Goal: Task Accomplishment & Management: Manage account settings

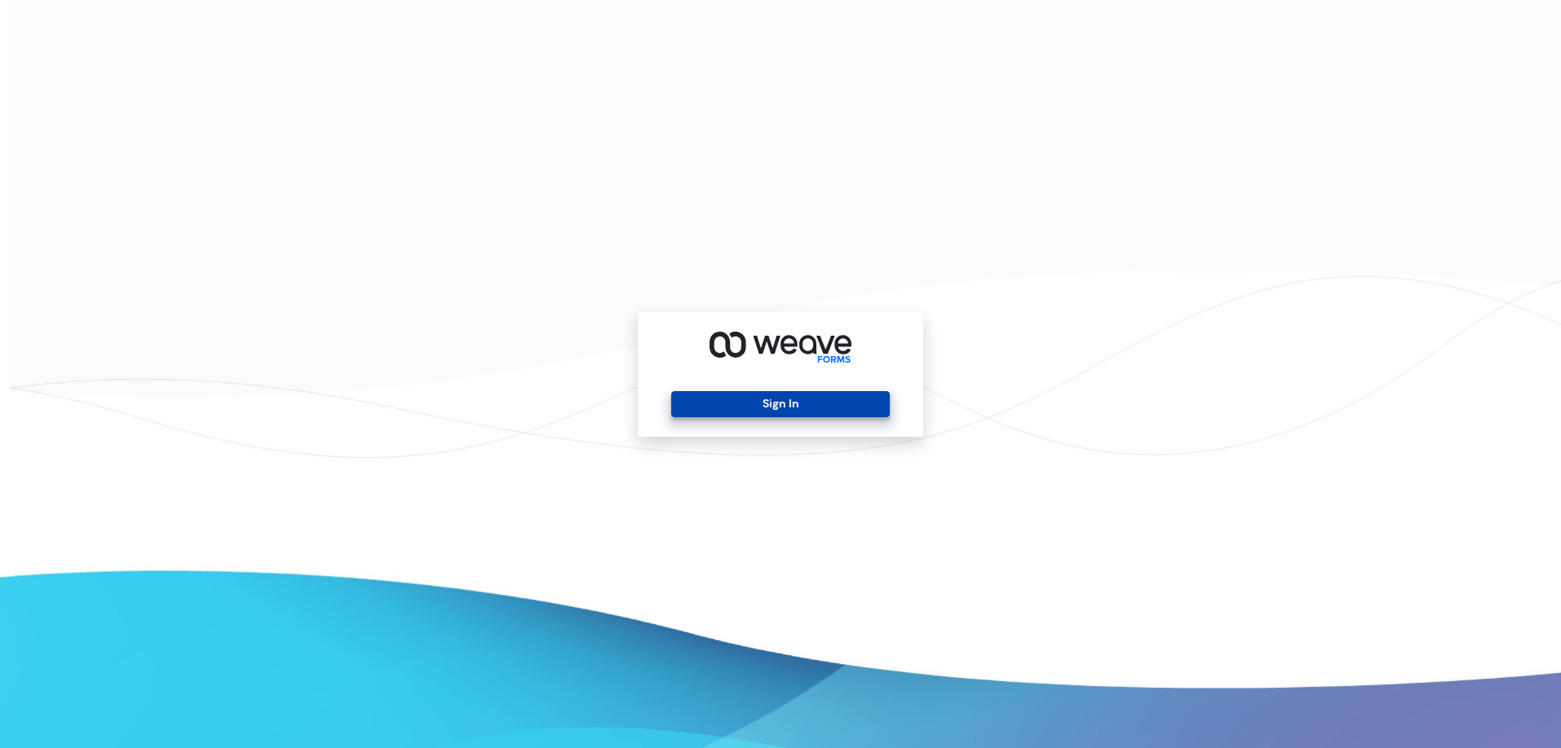
click at [782, 399] on button "Sign In" at bounding box center [780, 404] width 218 height 26
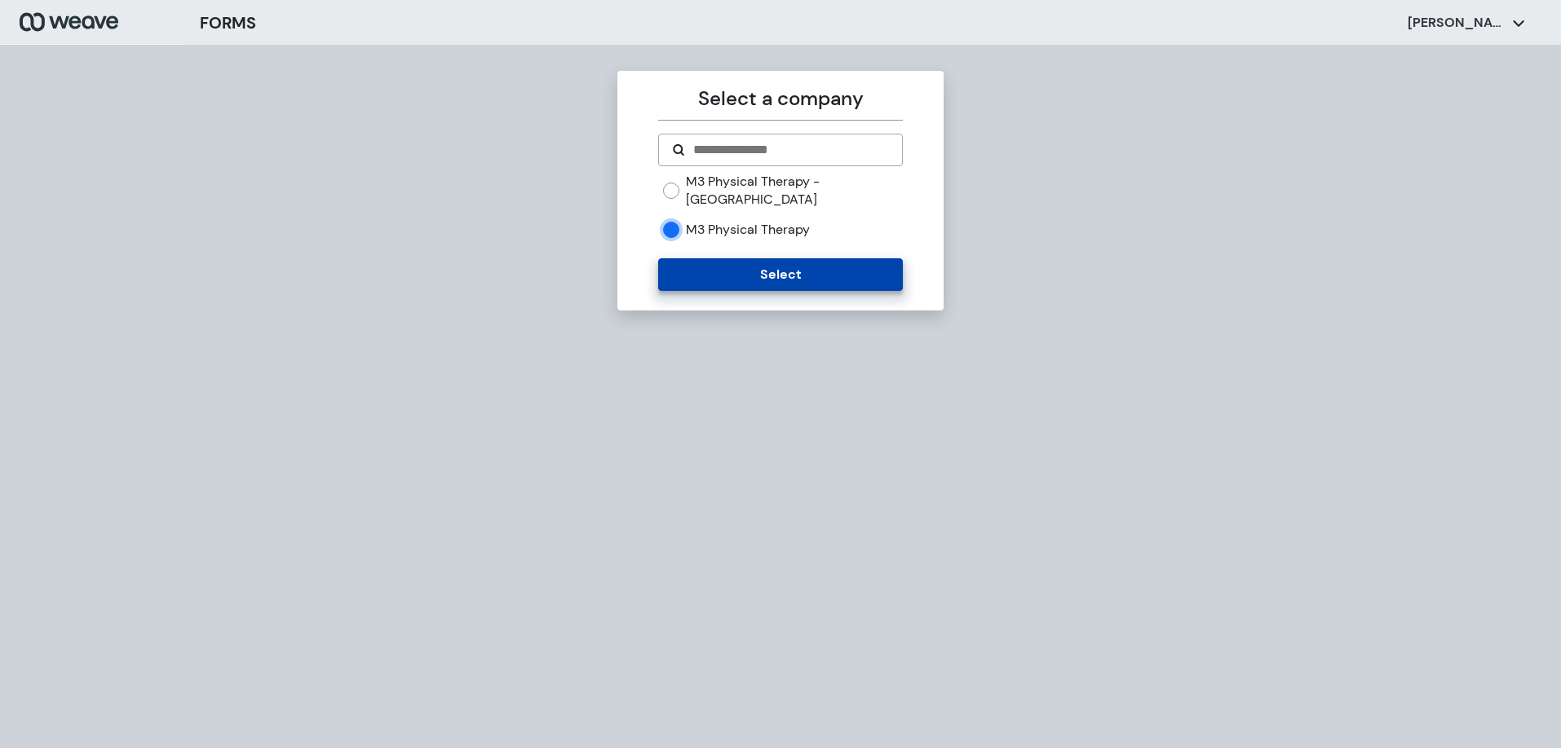
click at [775, 266] on button "Select" at bounding box center [780, 274] width 244 height 33
